Goal: Find contact information: Find contact information

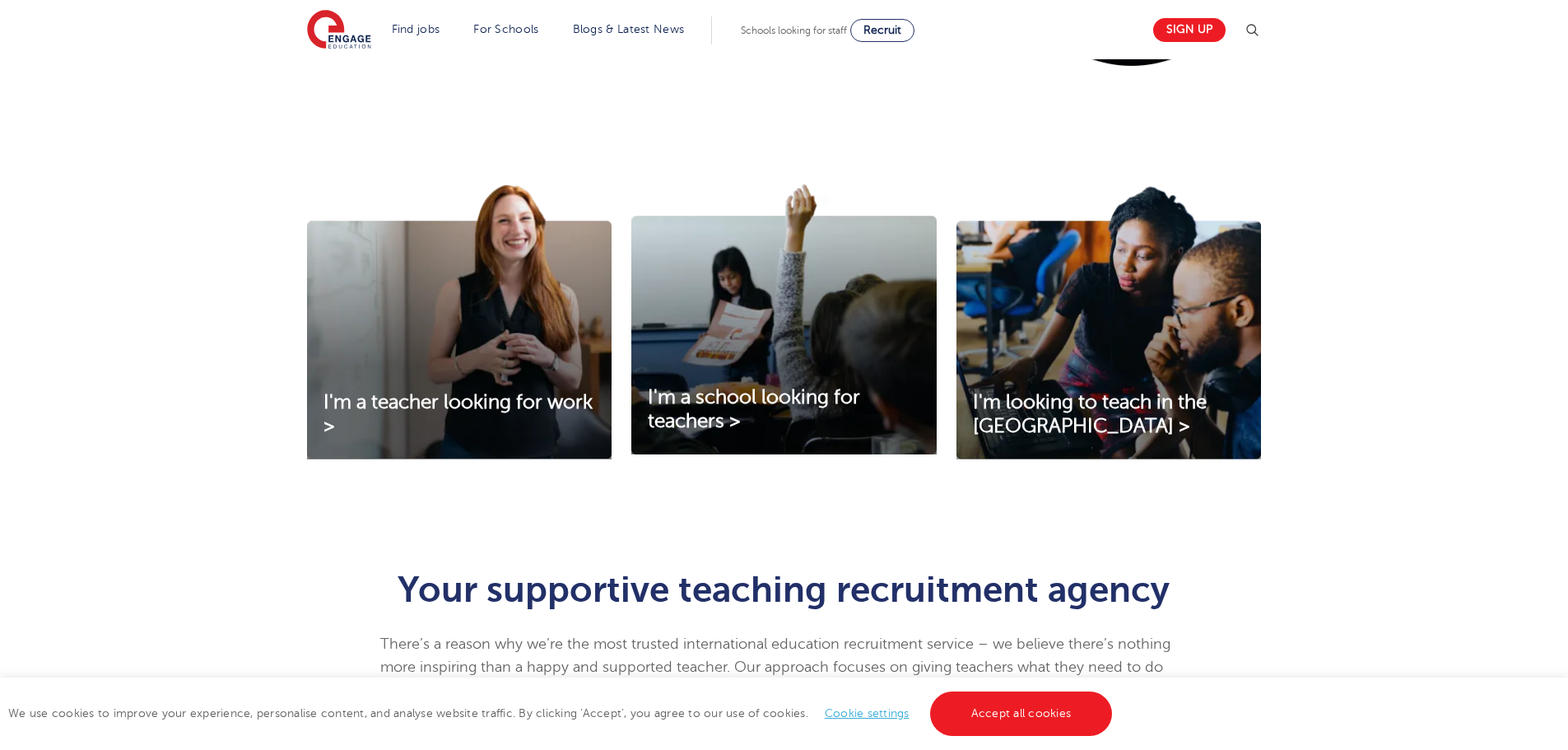
scroll to position [658, 0]
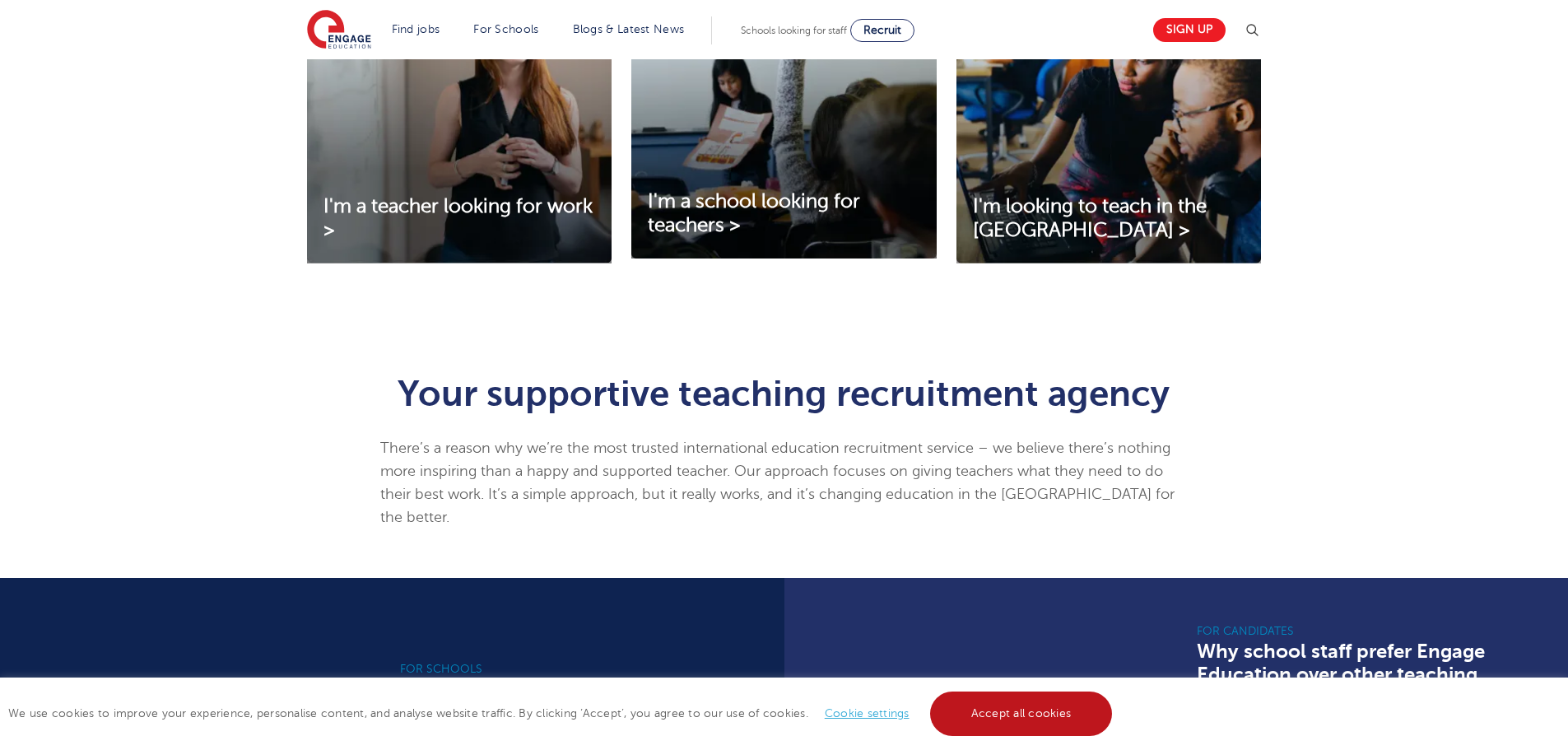
click at [1000, 714] on link "Accept all cookies" at bounding box center [1021, 714] width 182 height 45
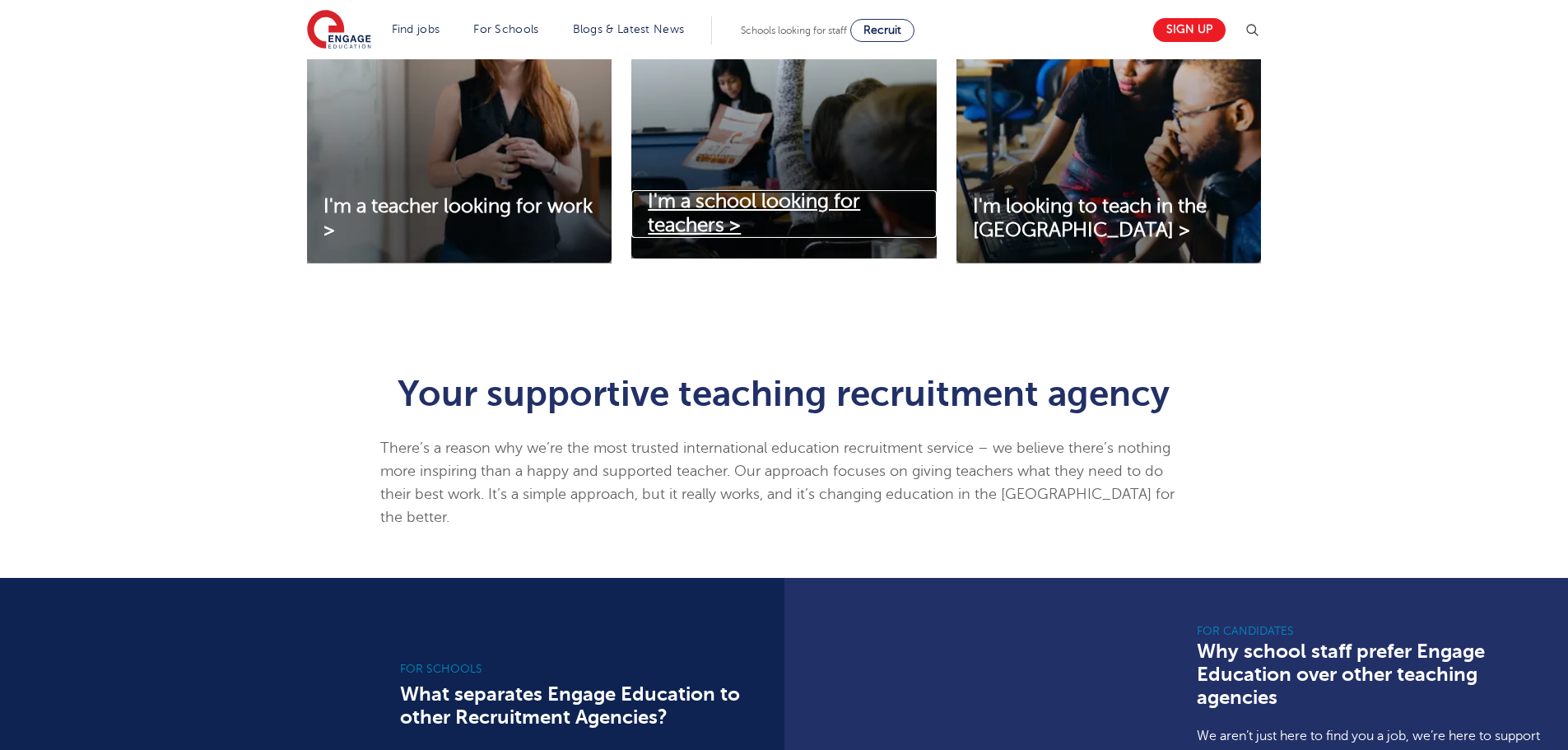
click at [767, 198] on span "I'm a school looking for teachers >" at bounding box center [754, 213] width 213 height 46
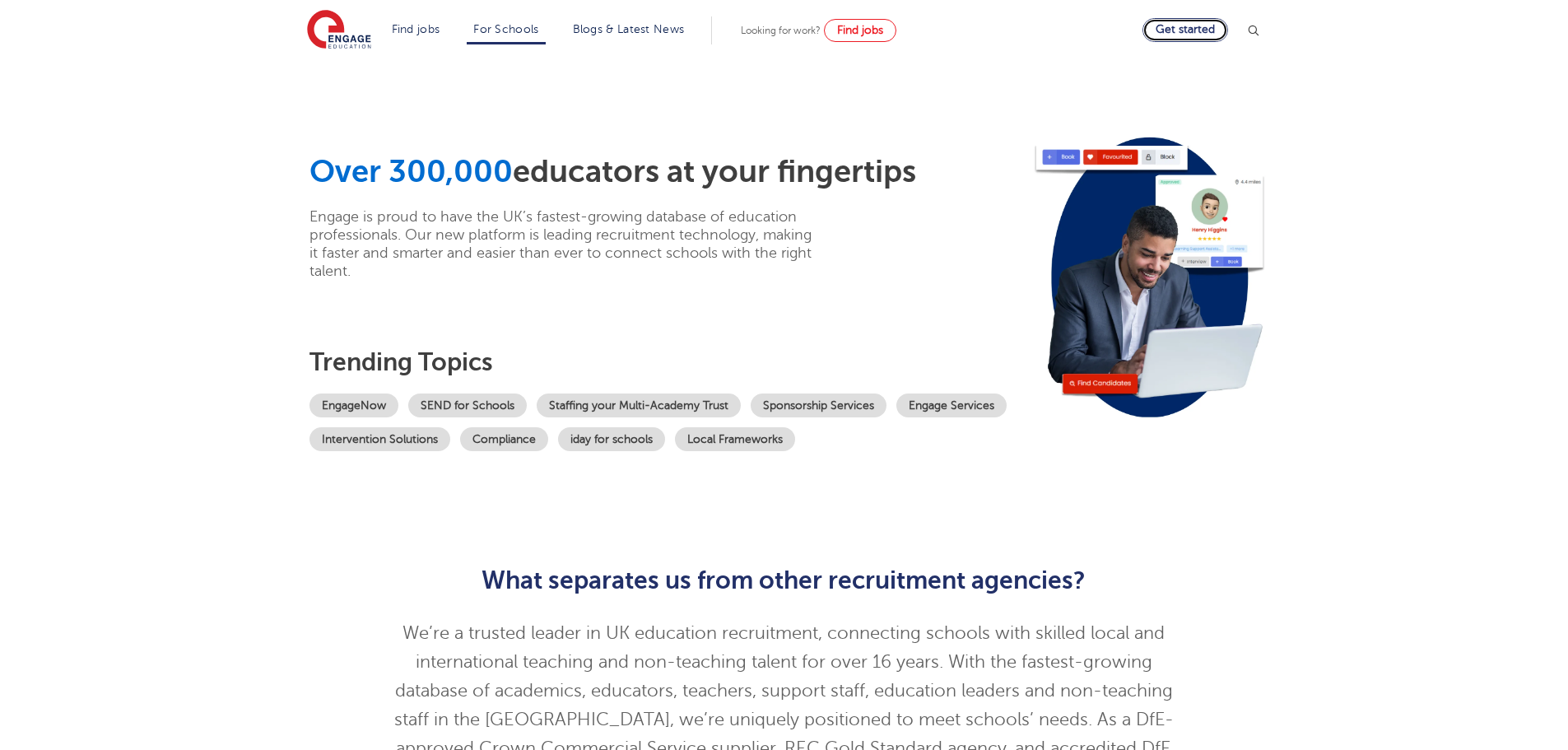
click at [1205, 23] on link "Get started" at bounding box center [1185, 30] width 86 height 23
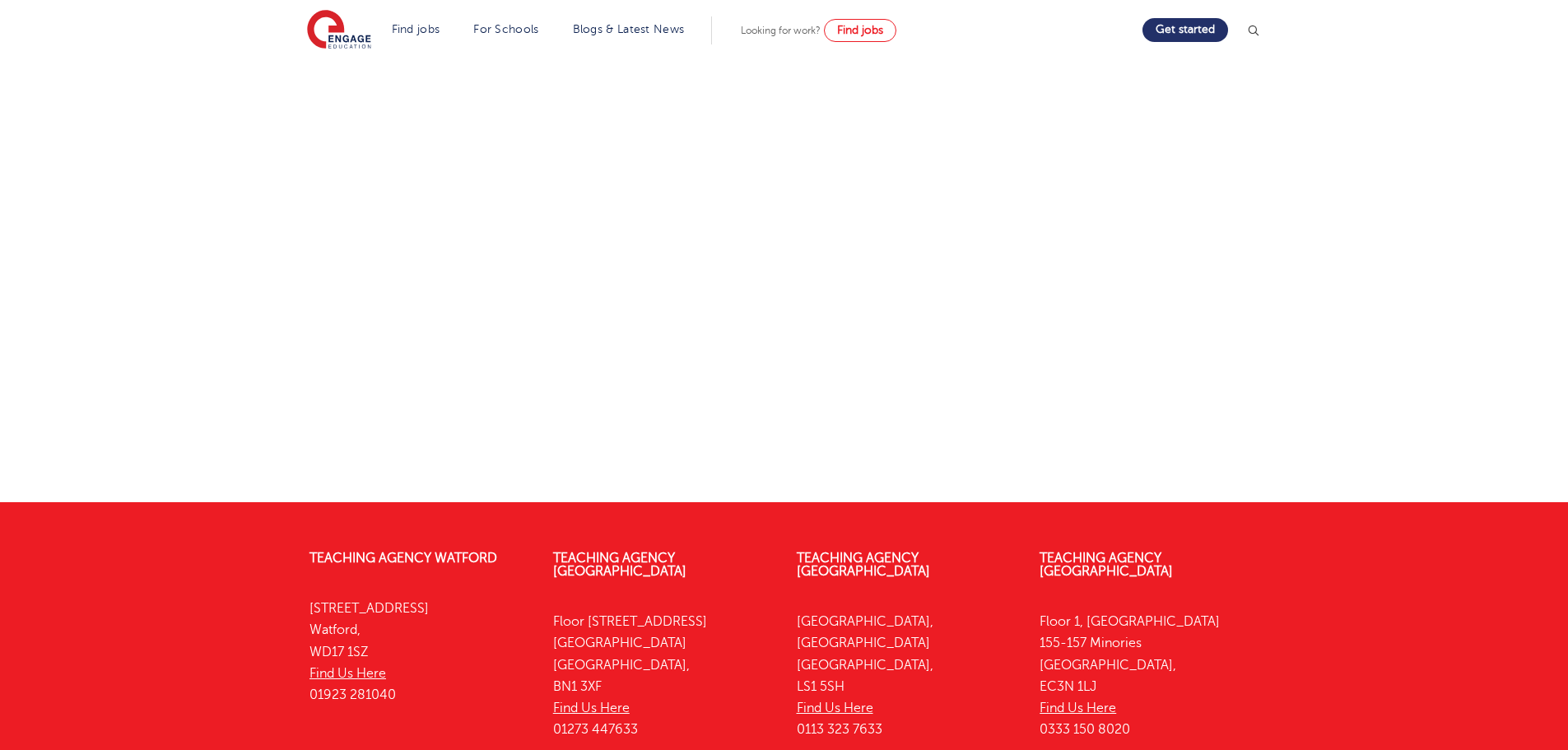
scroll to position [752, 0]
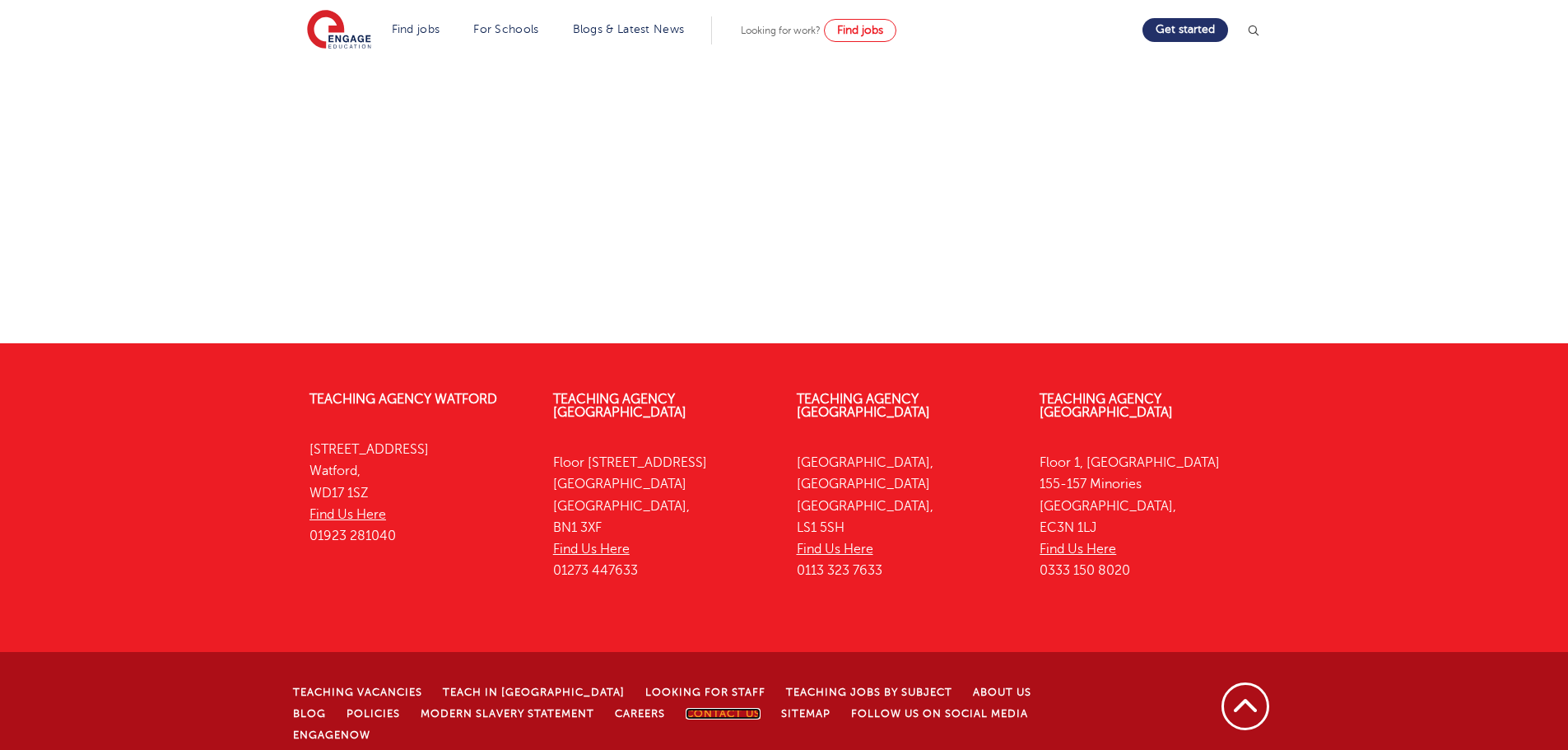
click at [686, 708] on link "Contact Us" at bounding box center [723, 714] width 75 height 12
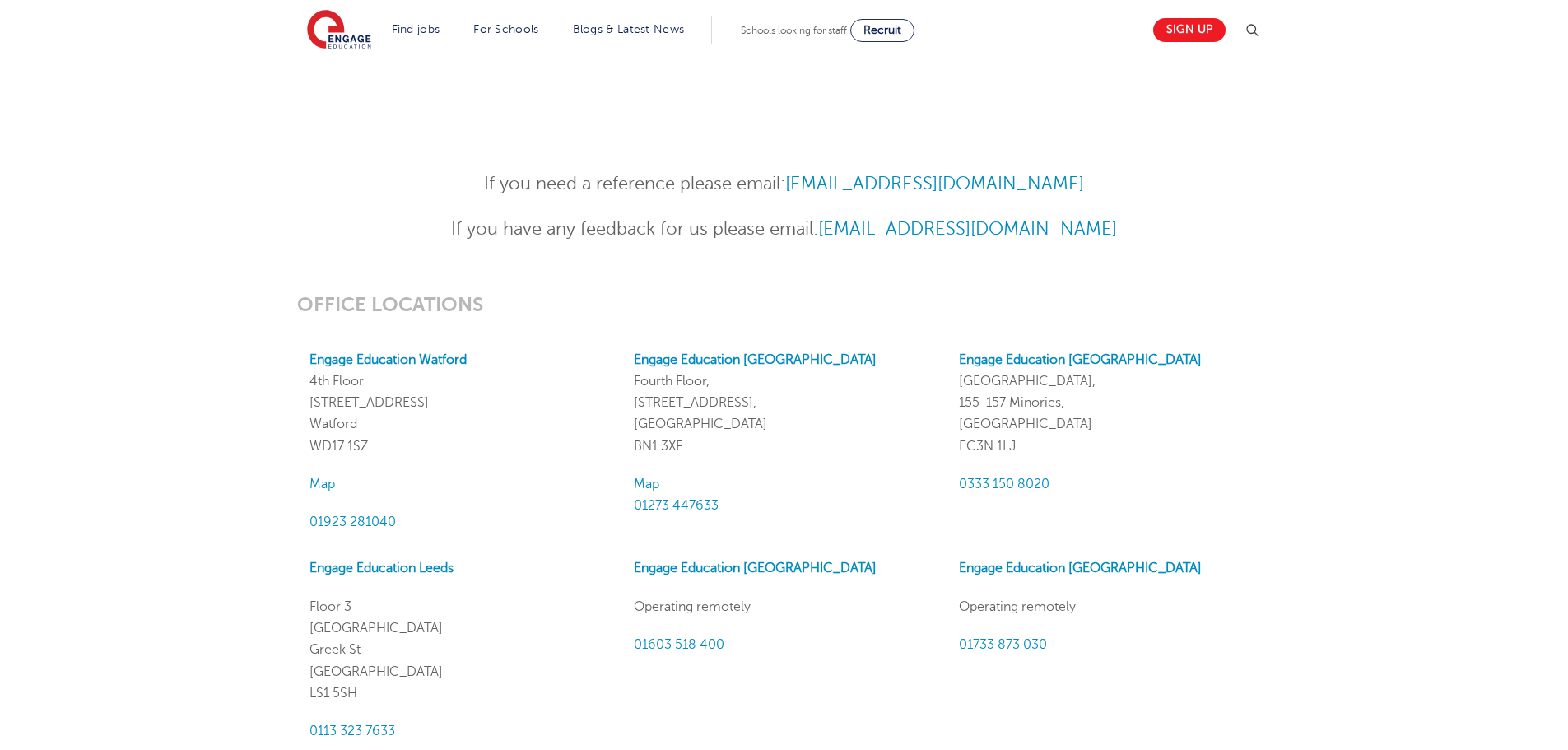
scroll to position [1400, 0]
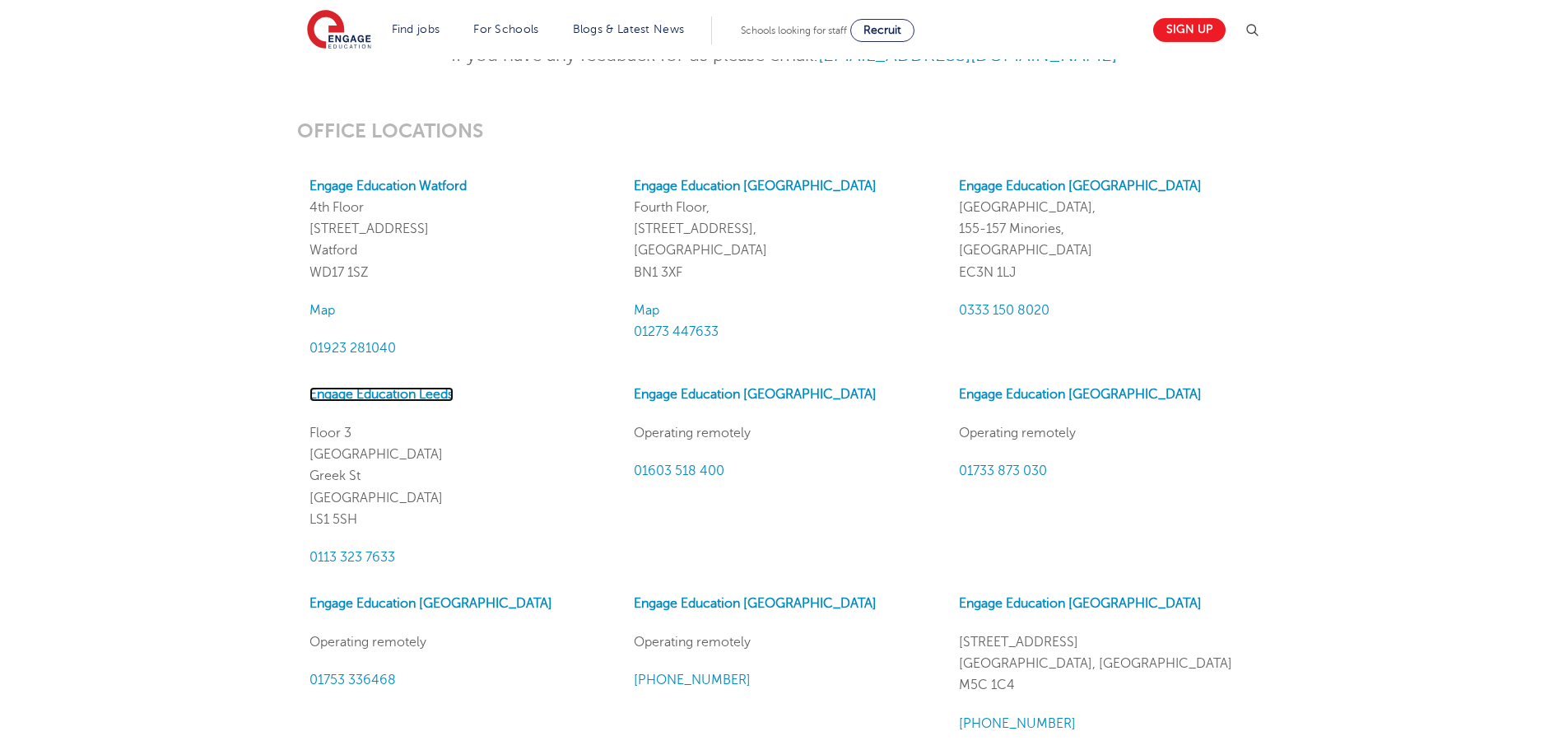
click at [397, 387] on link "Engage Education Leeds" at bounding box center [381, 394] width 144 height 15
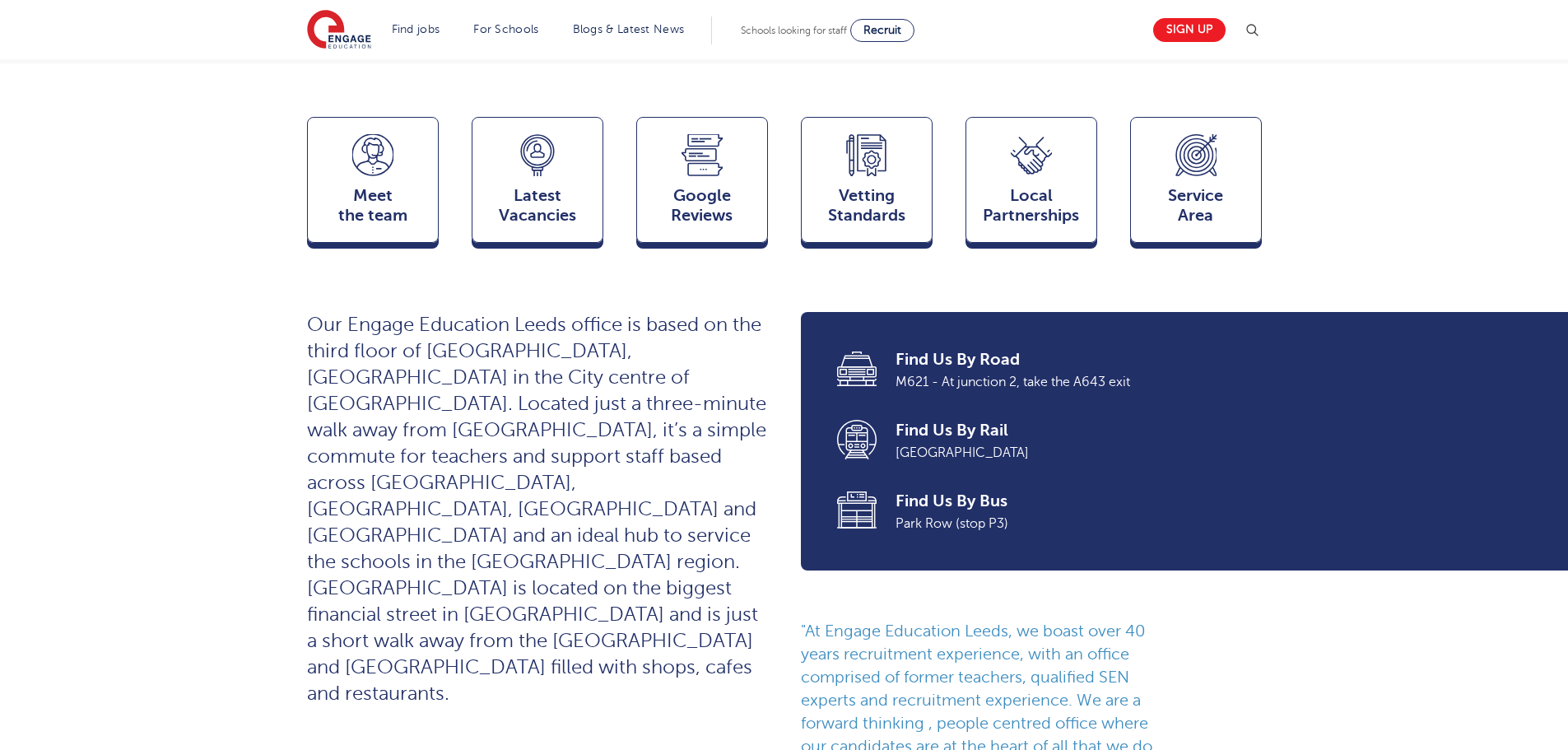
scroll to position [412, 0]
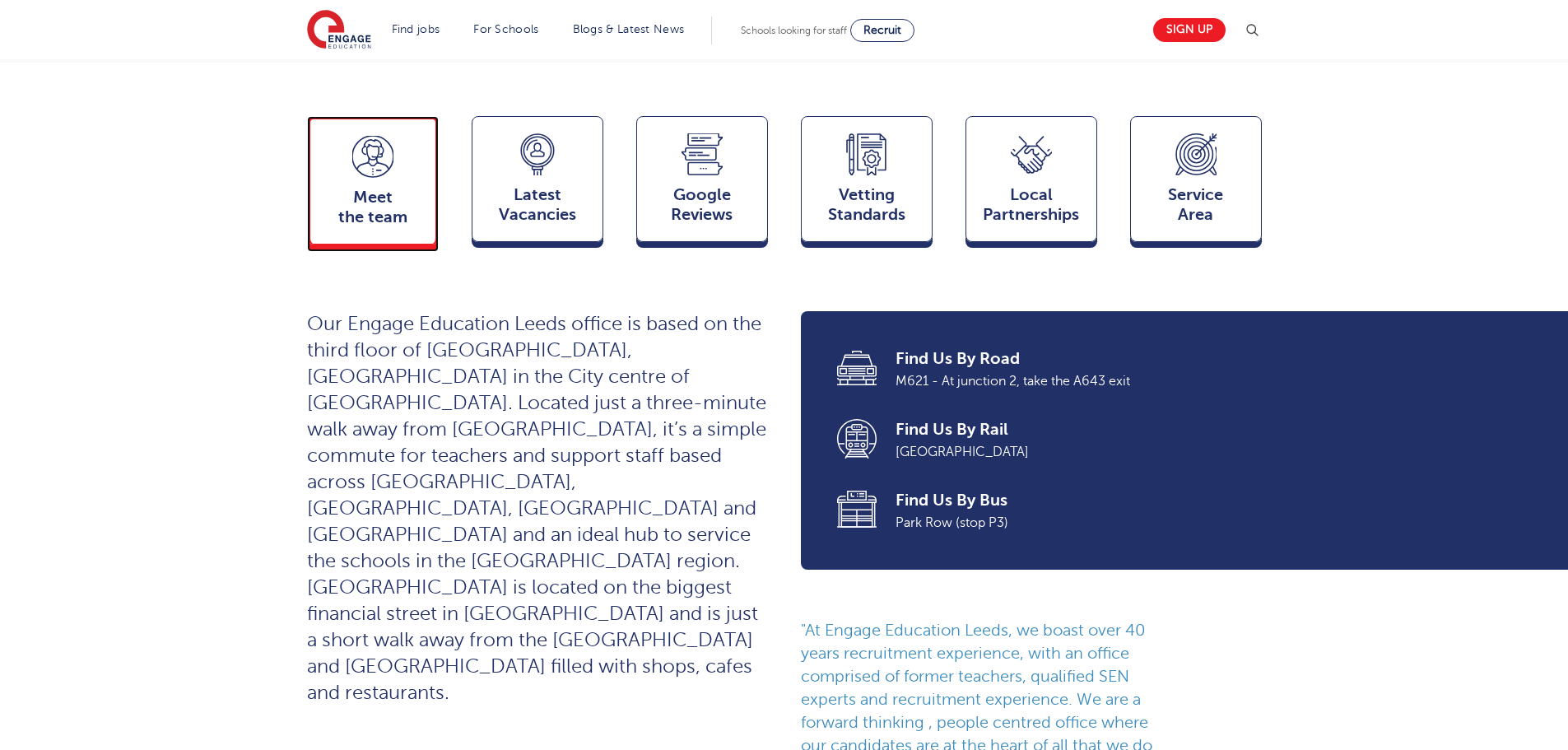
click at [351, 187] on span "Meet the team" at bounding box center [372, 207] width 108 height 40
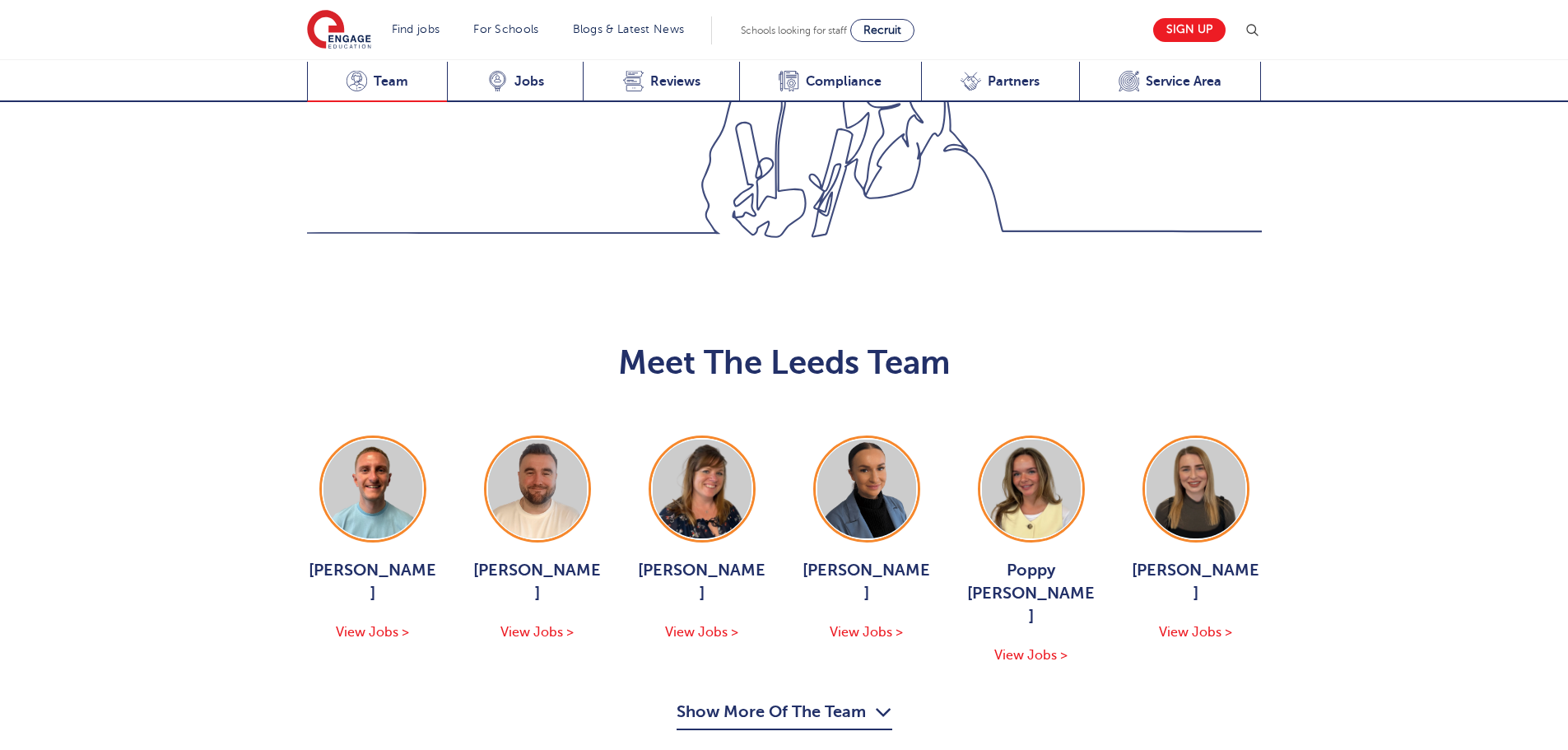
scroll to position [1797, 0]
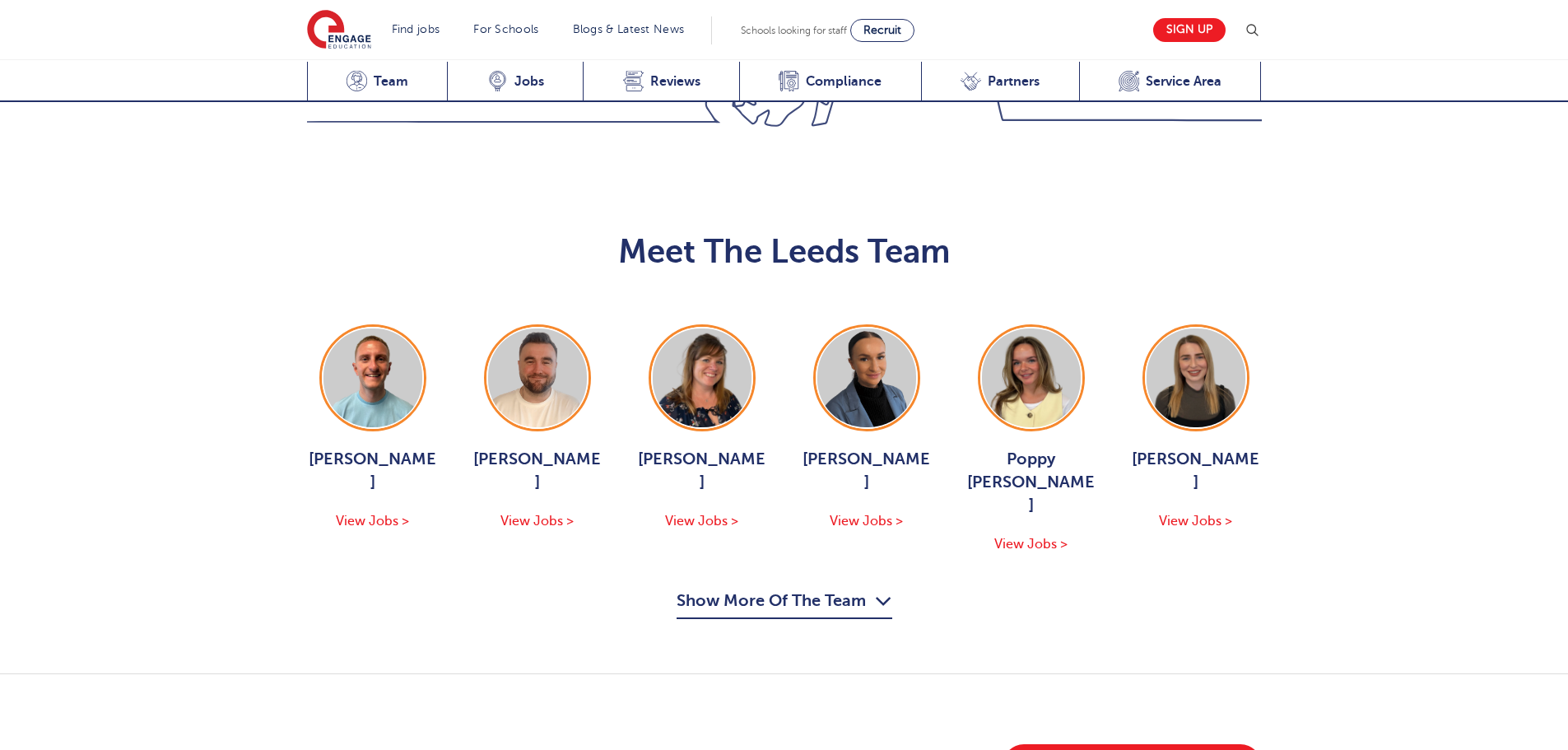
click at [778, 588] on button "Show More Of The Team" at bounding box center [784, 604] width 216 height 31
click at [778, 422] on ul "George Dignam View Jobs > Chris Rushton View Jobs > Joanne Wright View Jobs > H…" at bounding box center [784, 440] width 955 height 230
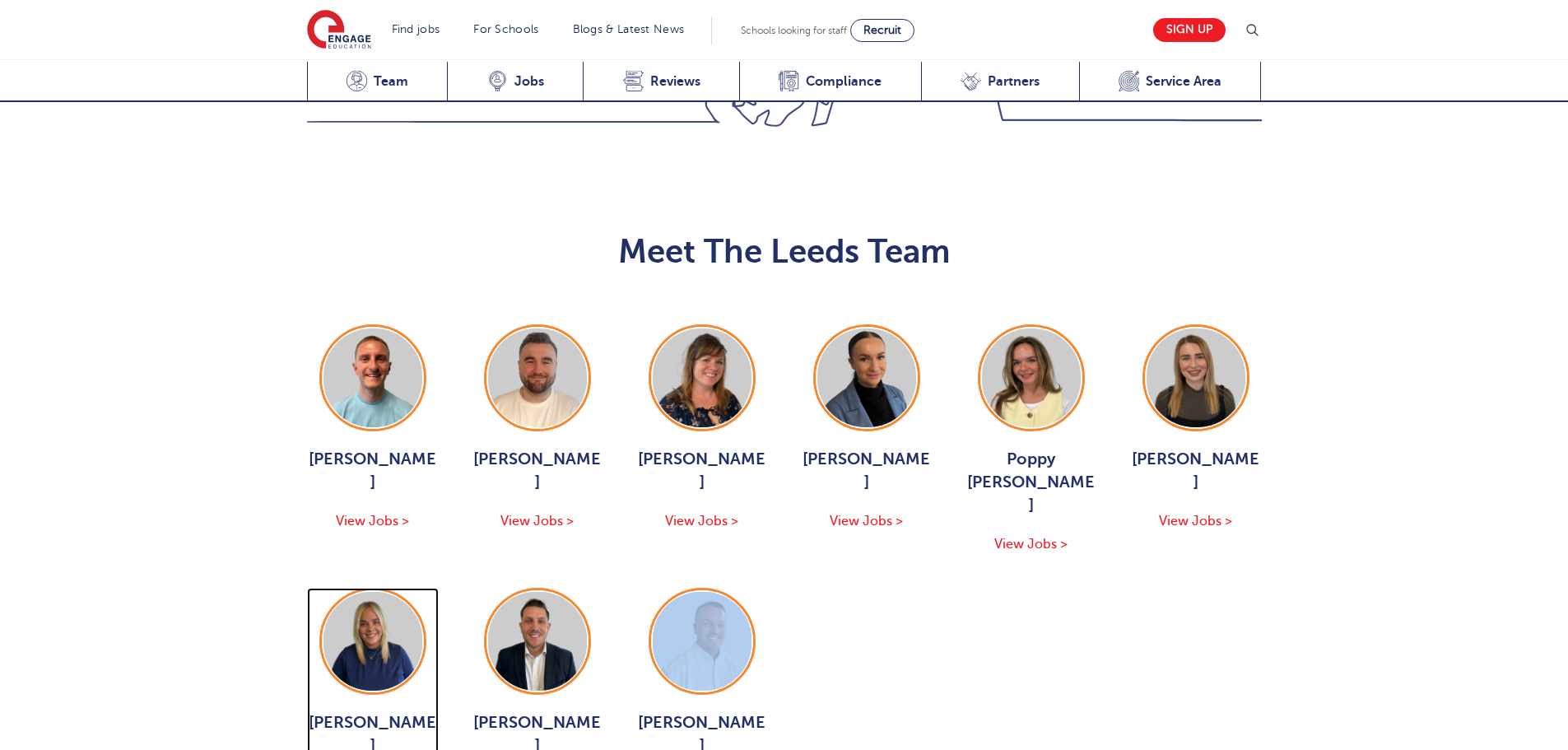
click at [372, 711] on span "Hannah Day" at bounding box center [372, 733] width 132 height 46
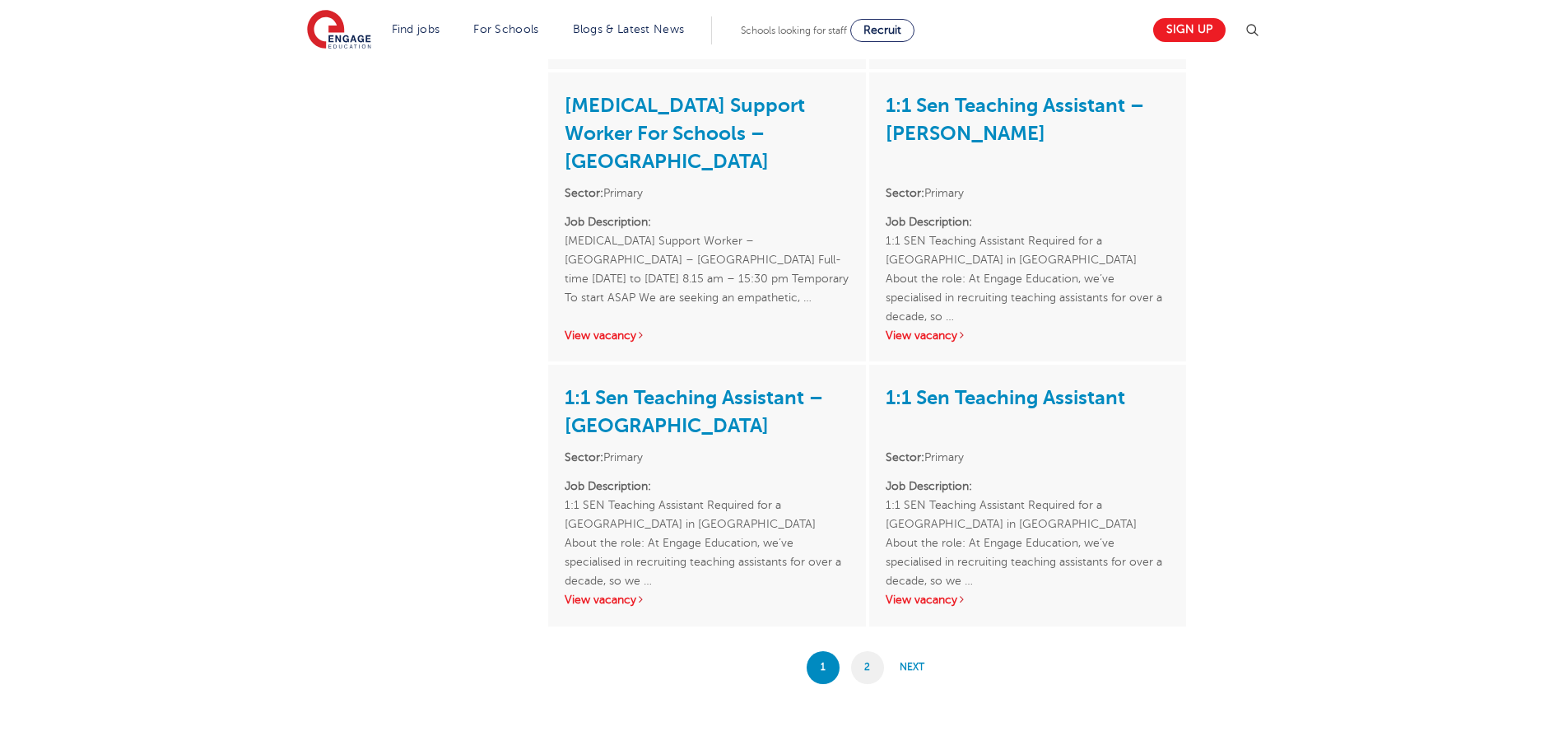
scroll to position [2963, 0]
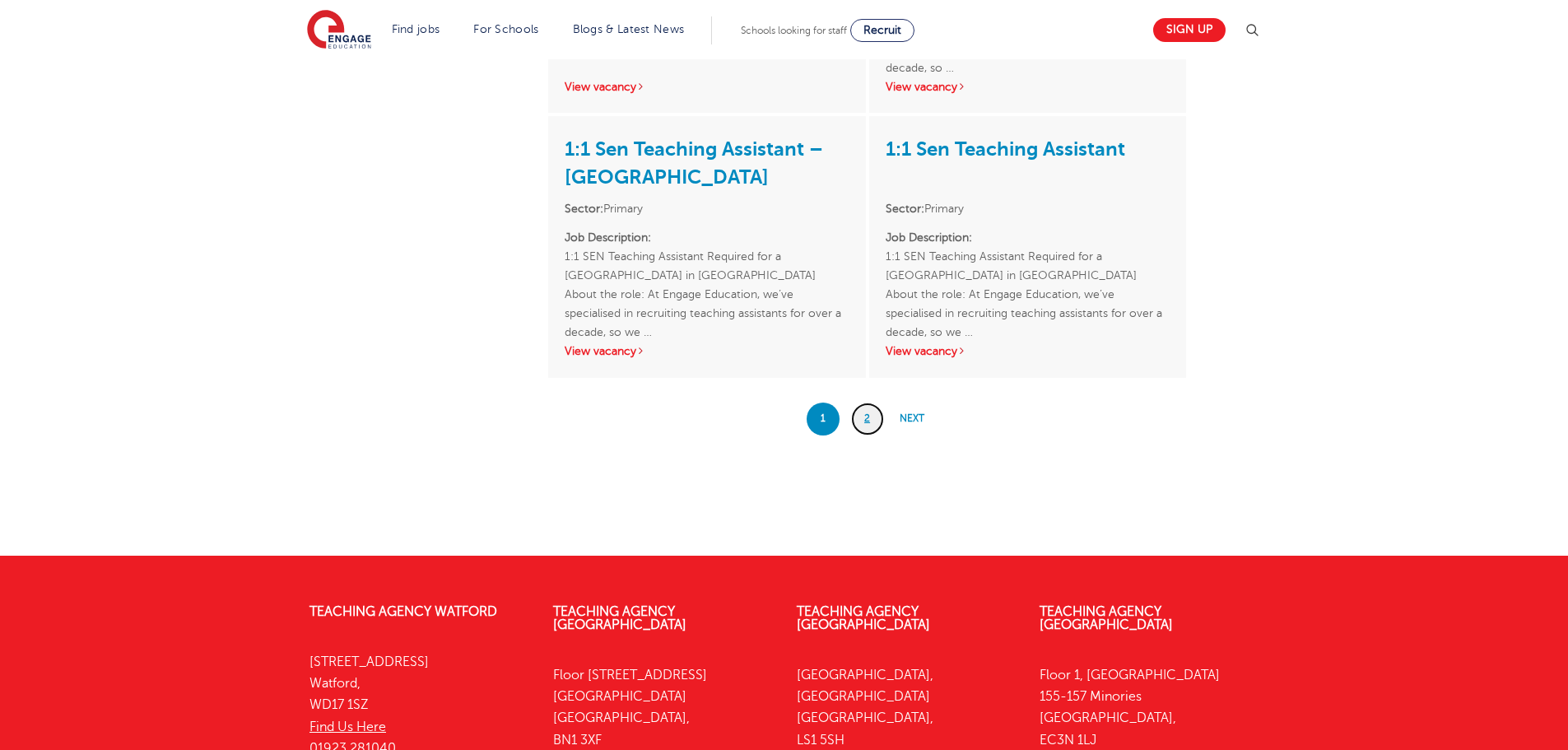
click at [873, 403] on link "2" at bounding box center [868, 419] width 33 height 33
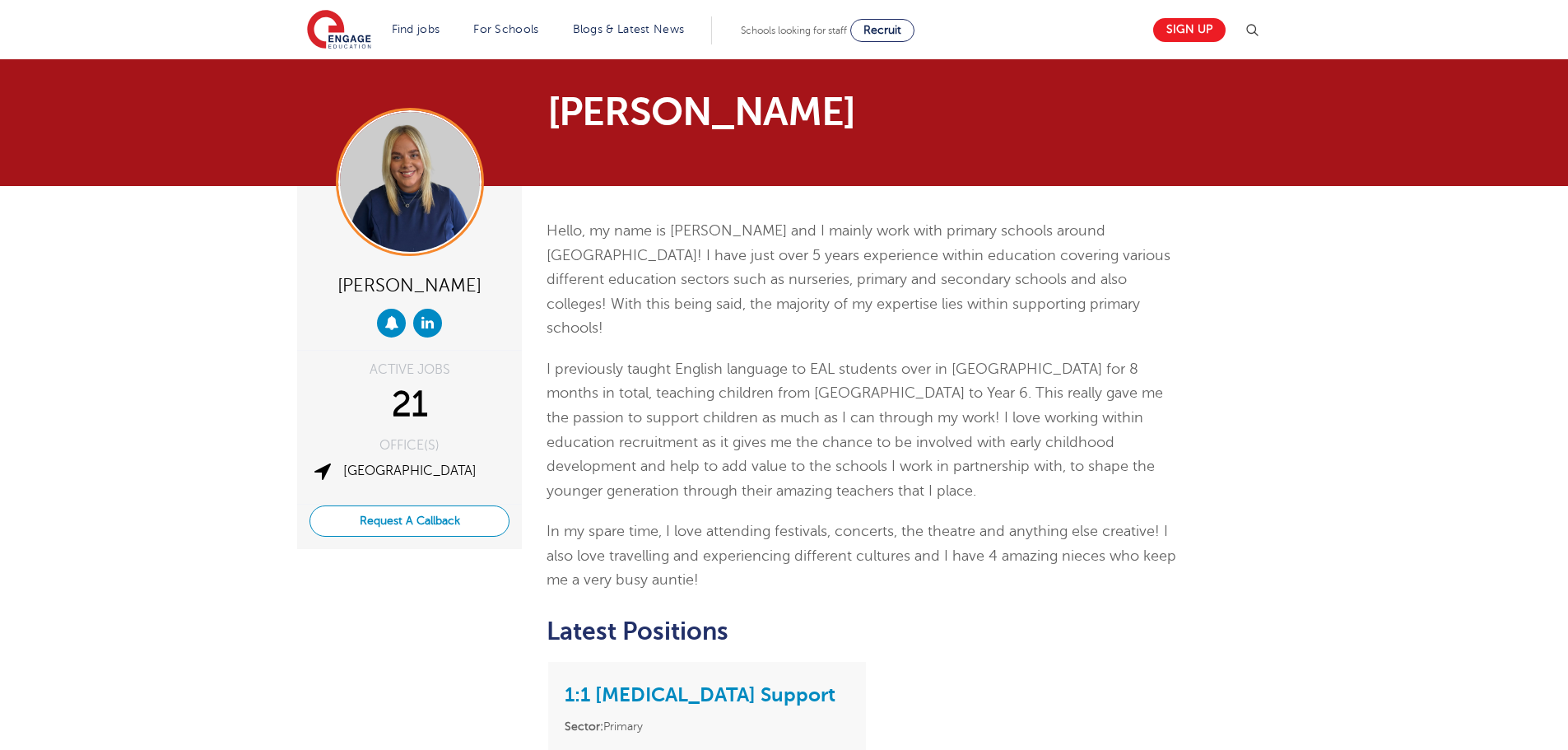
click at [412, 518] on button "Request A Callback" at bounding box center [409, 521] width 200 height 31
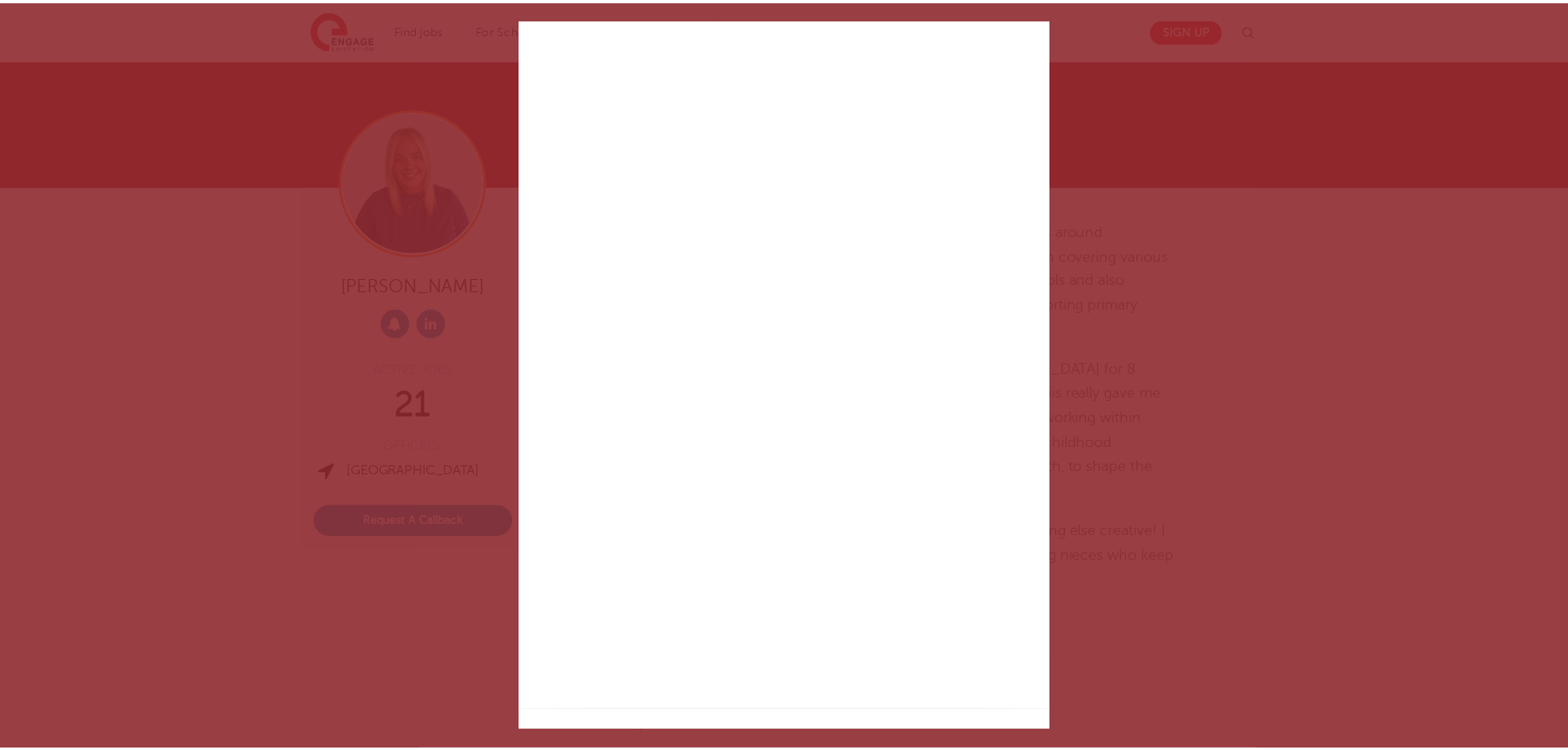
scroll to position [52, 0]
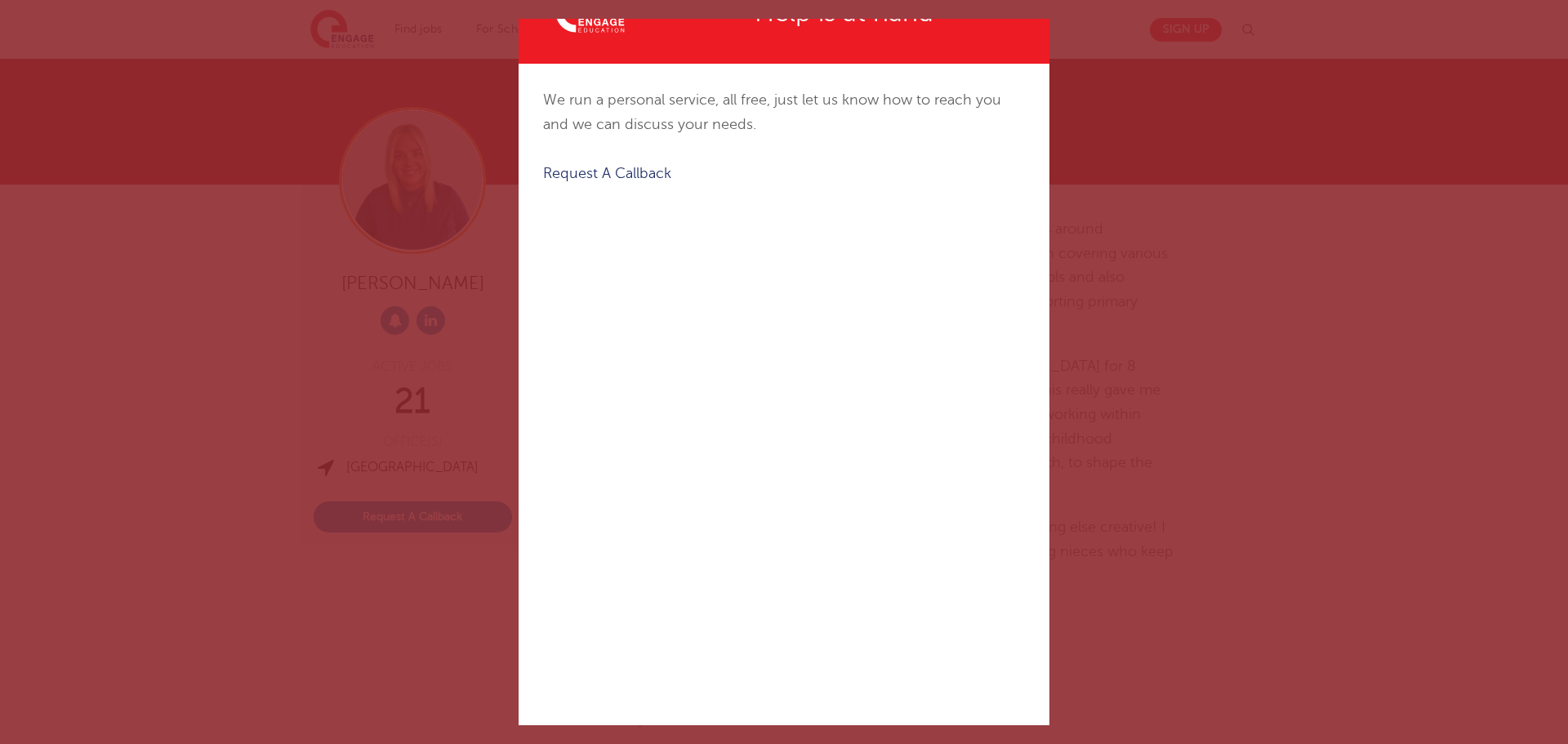
click at [301, 319] on div "✕ Created with Sketch. Help is at hand We run a personal service, all free, jus…" at bounding box center [784, 372] width 1568 height 744
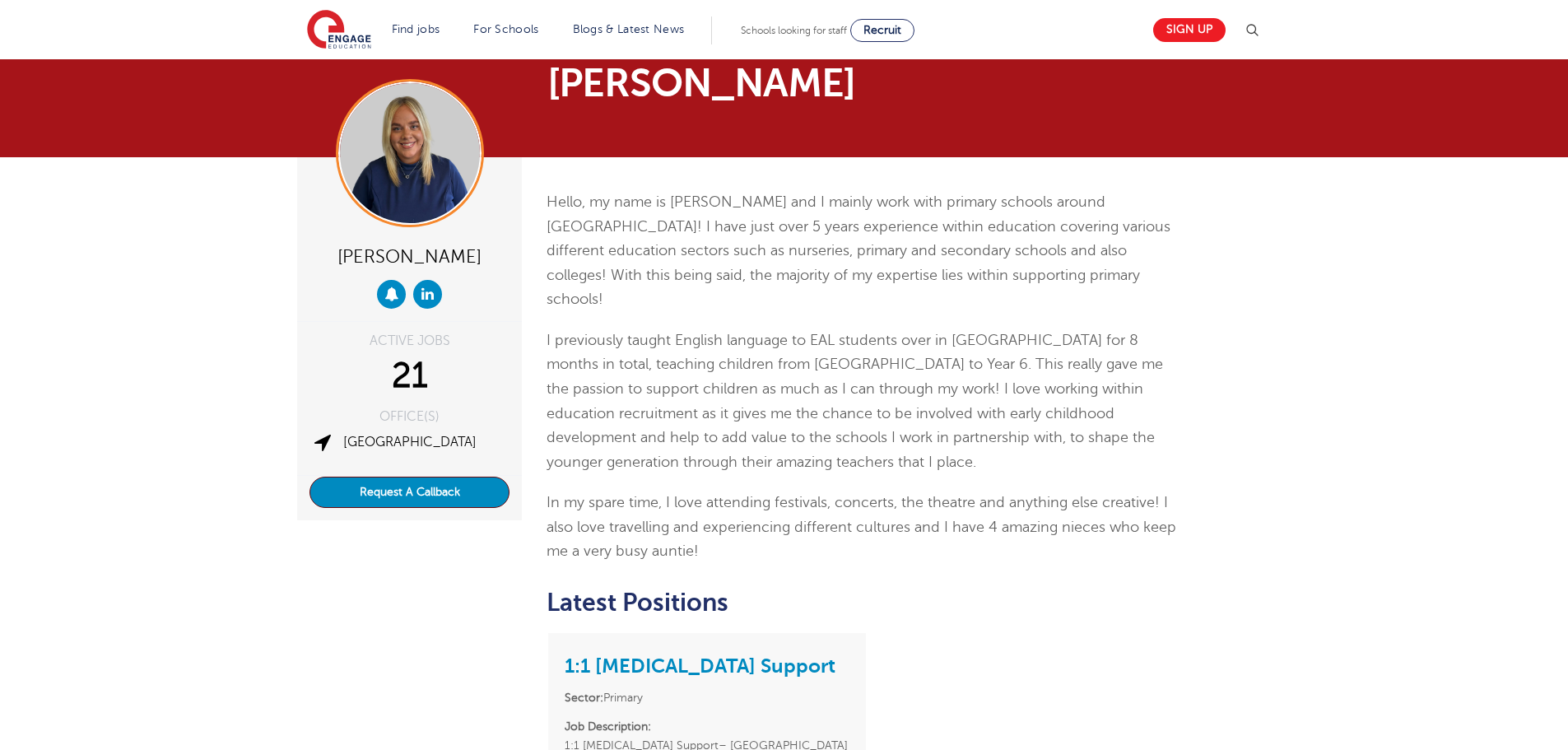
scroll to position [0, 0]
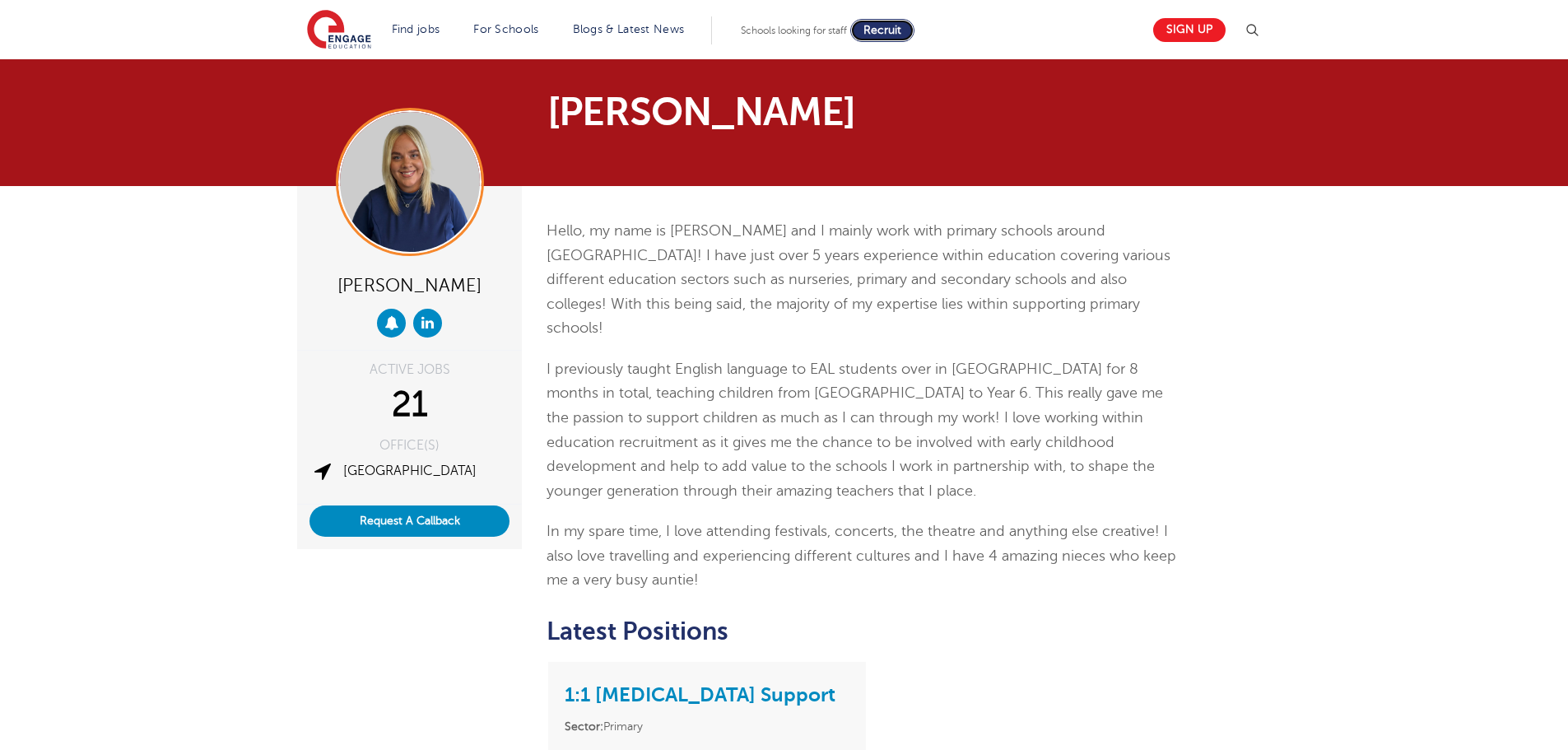
click at [901, 29] on span "Recruit" at bounding box center [882, 29] width 38 height 13
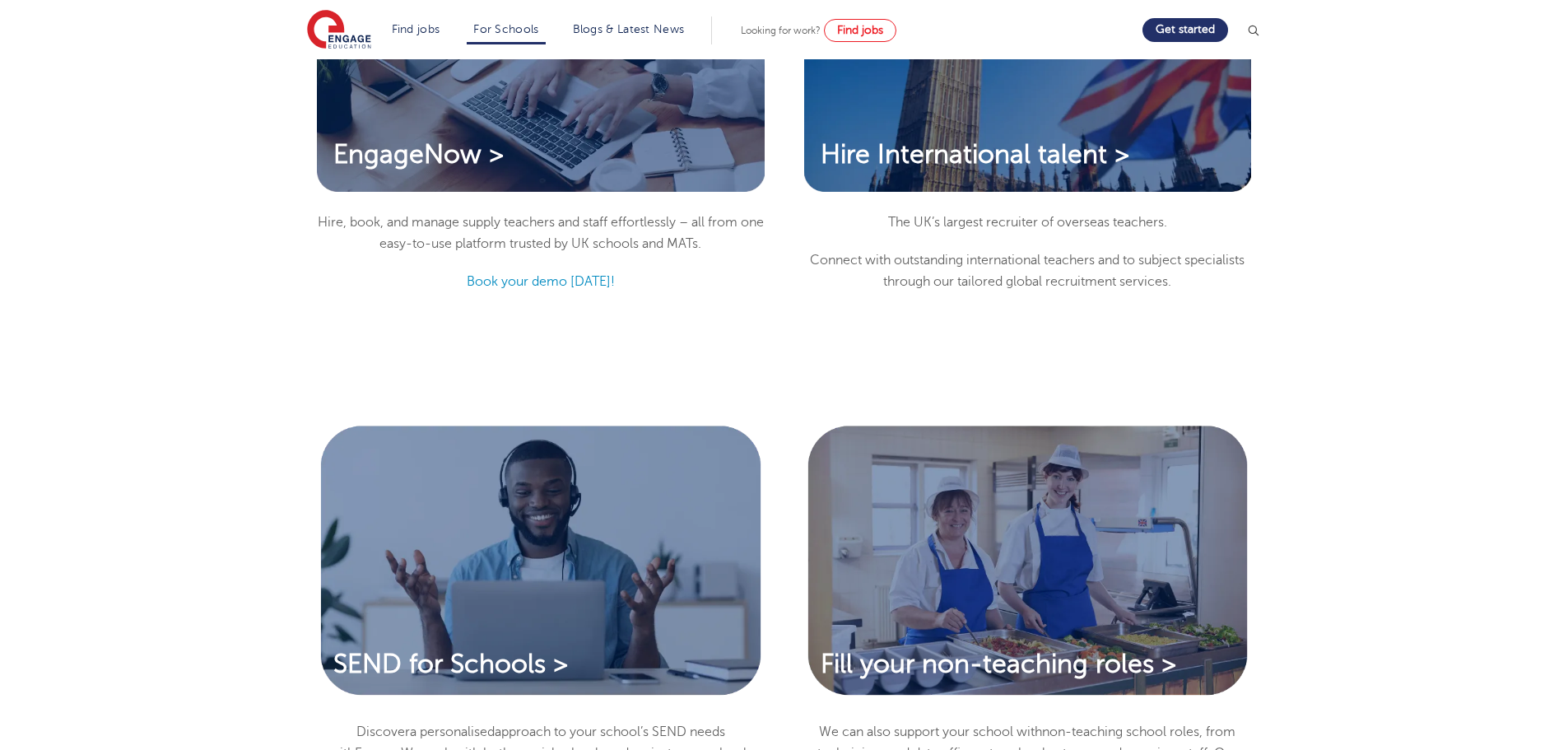
scroll to position [1564, 0]
click at [527, 273] on link "Book your demo [DATE]!" at bounding box center [541, 280] width 148 height 15
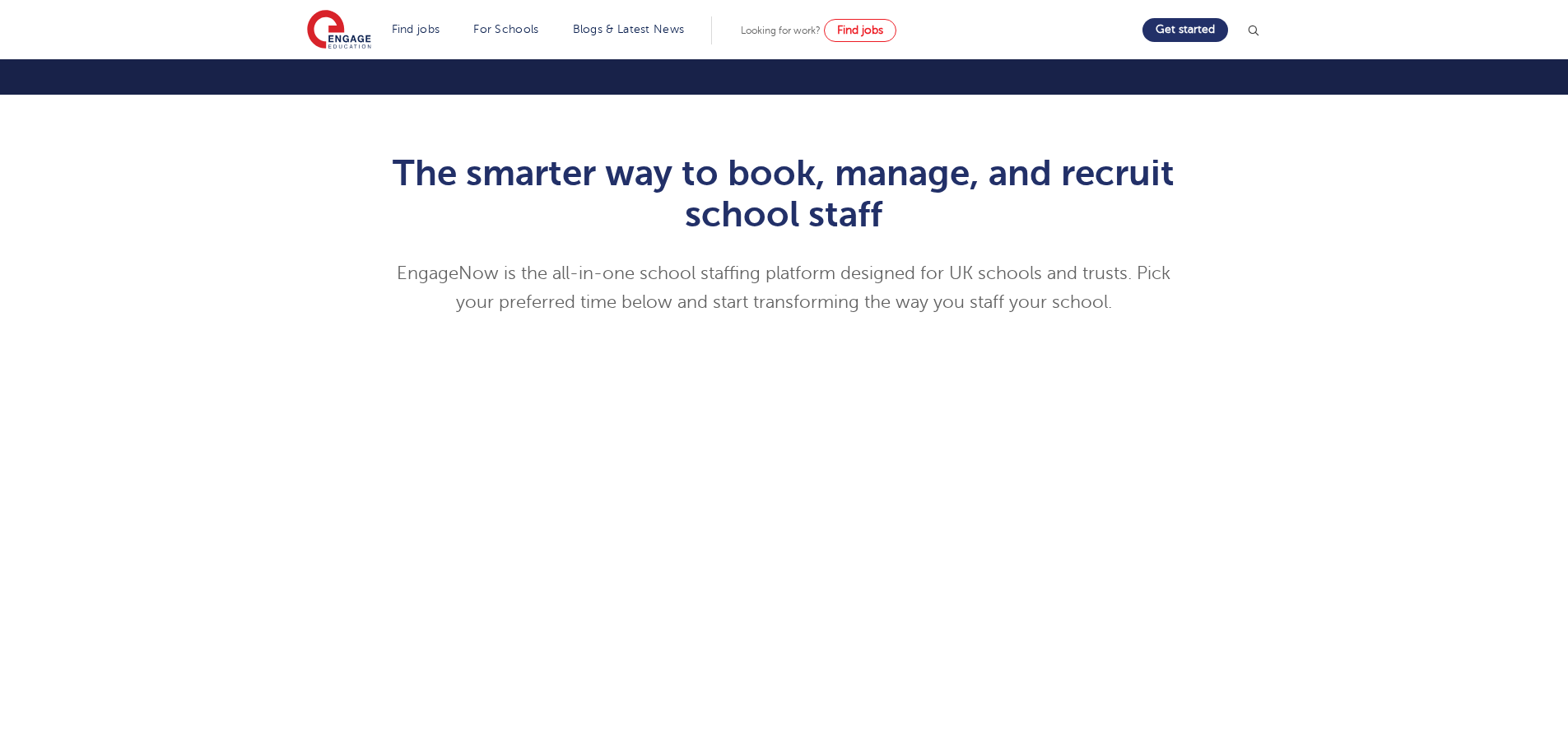
scroll to position [247, 0]
